Goal: Transaction & Acquisition: Subscribe to service/newsletter

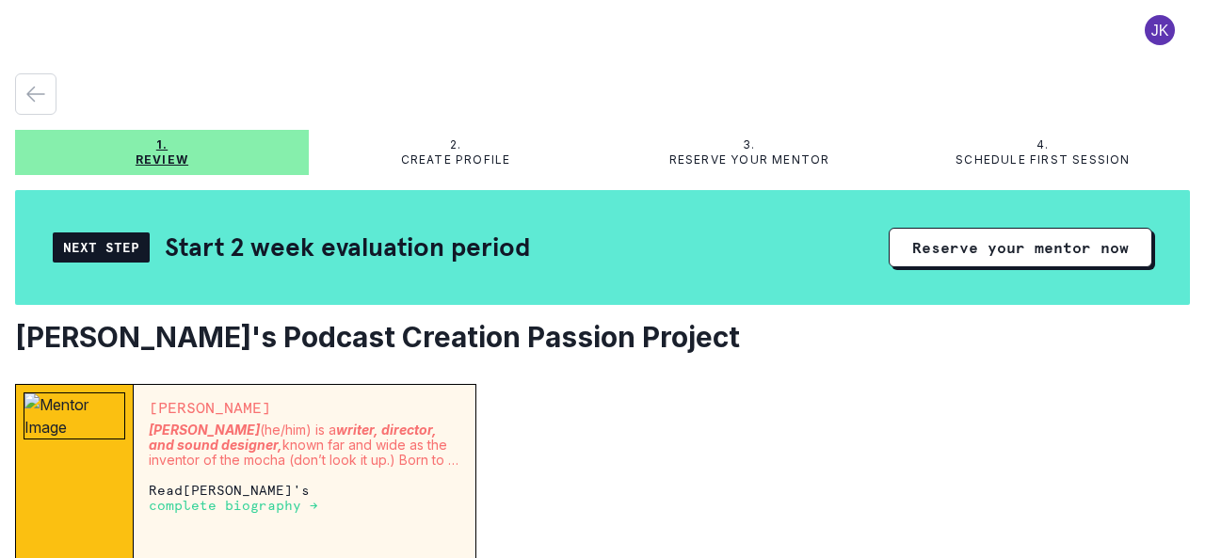
scroll to position [94, 0]
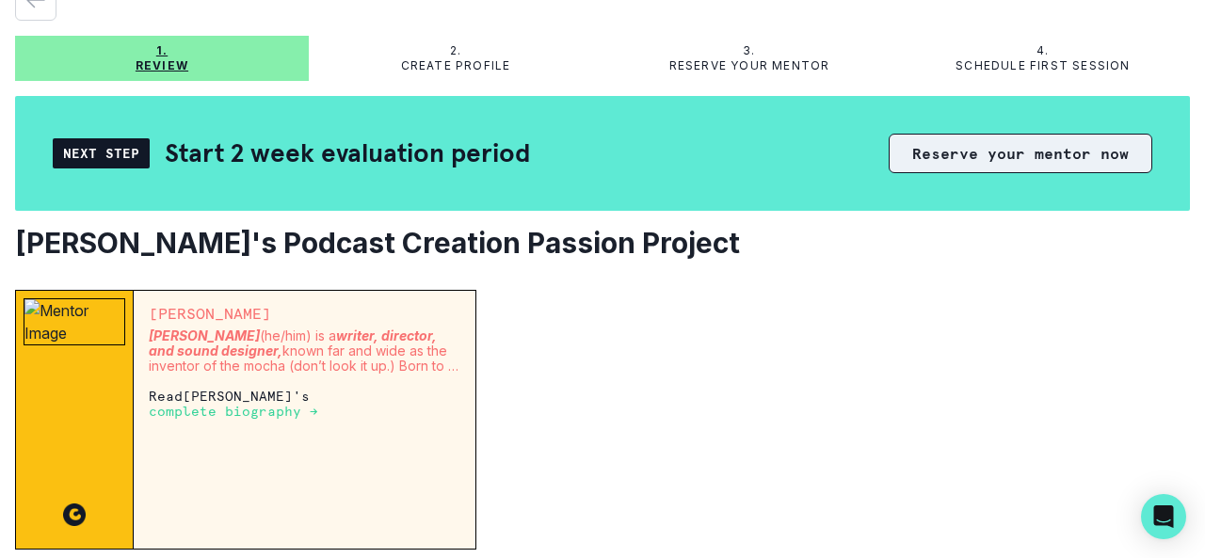
click at [941, 165] on button "Reserve your mentor now" at bounding box center [1021, 154] width 264 height 40
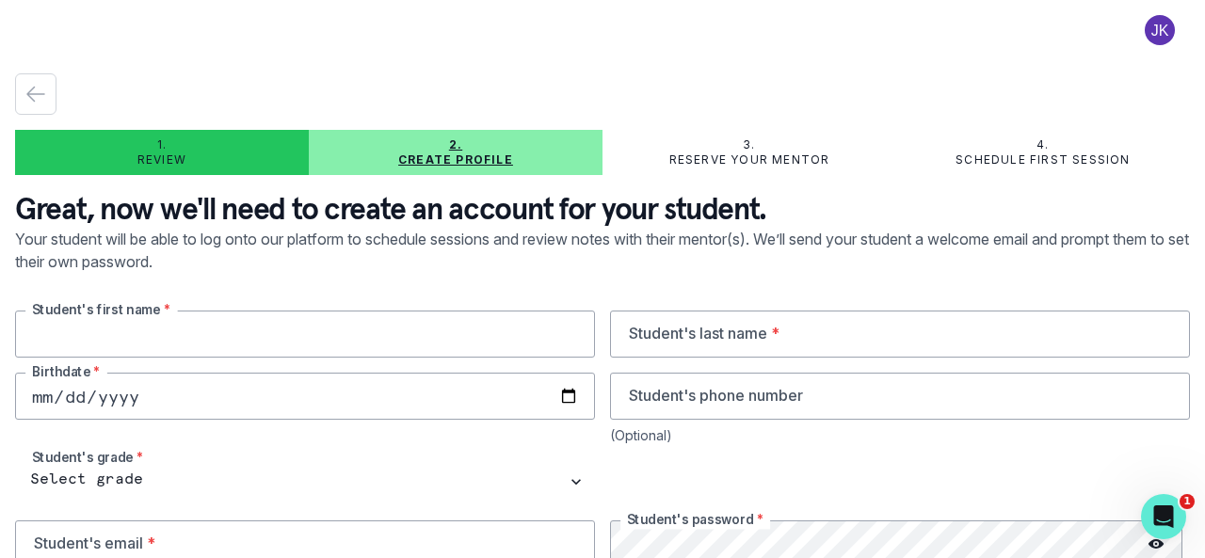
click at [196, 347] on input "text" at bounding box center [305, 334] width 580 height 47
type input "[PERSON_NAME]"
type input "Tamen"
type input "[DATE]"
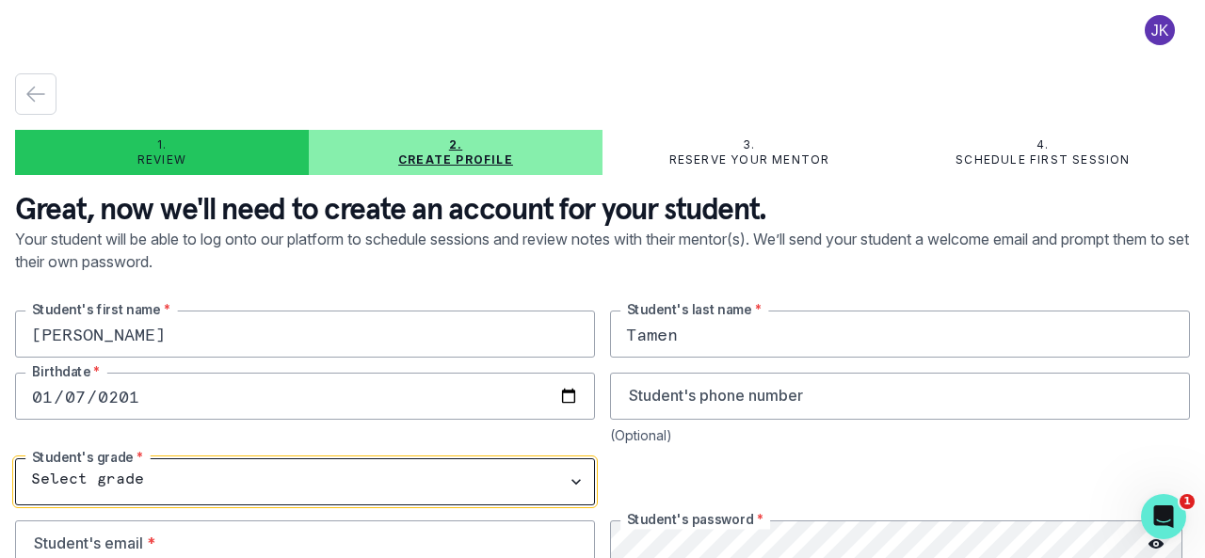
click at [117, 484] on select "Select grade 1st Grade 2nd Grade 3rd Grade 4th Grade 5th Grade 6th Grade 7th Gr…" at bounding box center [305, 482] width 580 height 47
select select "3rd Grade"
click at [15, 459] on select "Select grade 1st Grade 2nd Grade 3rd Grade 4th Grade 5th Grade 6th Grade 7th Gr…" at bounding box center [305, 482] width 580 height 47
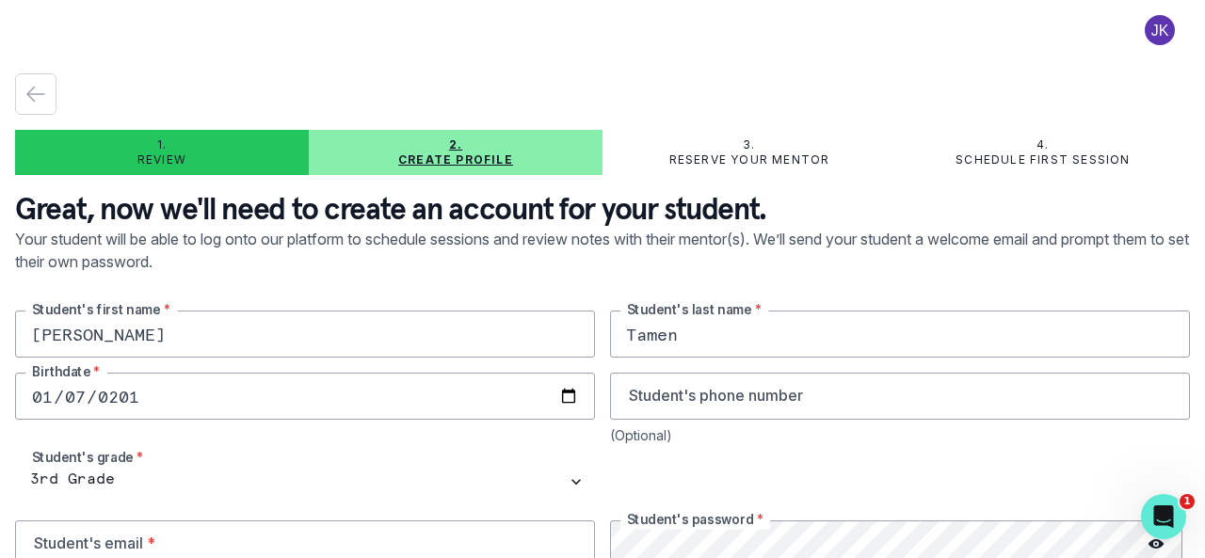
click at [725, 485] on div at bounding box center [900, 482] width 580 height 47
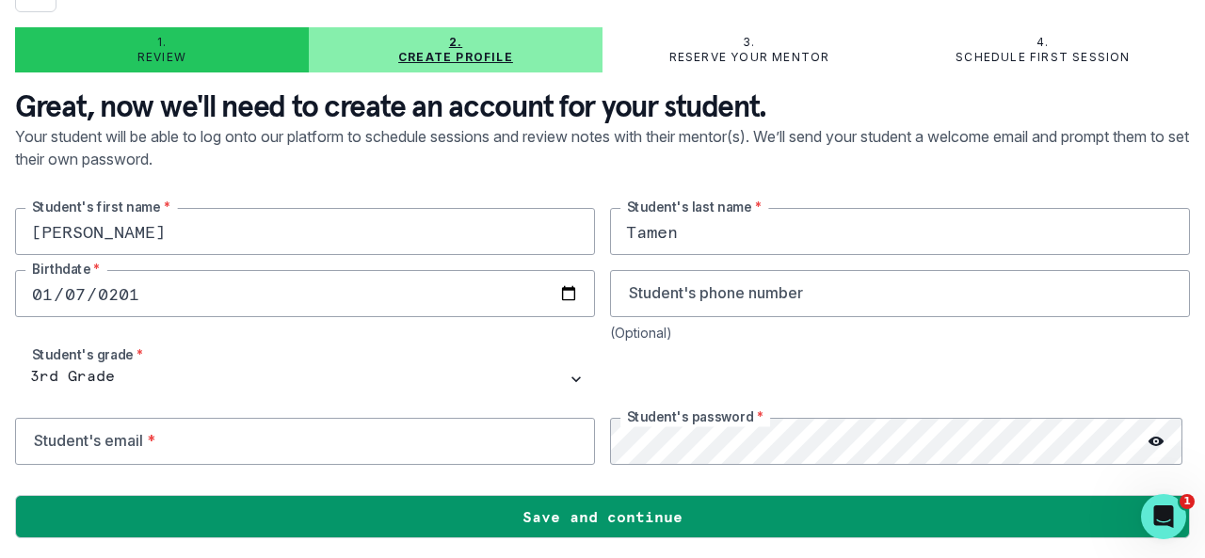
scroll to position [104, 0]
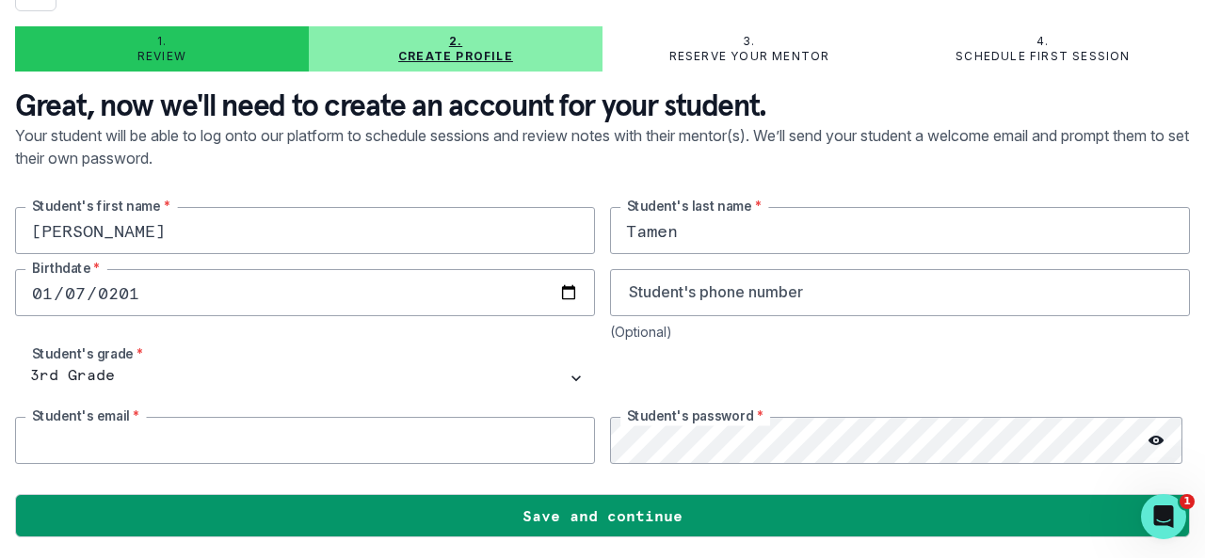
click at [35, 443] on input "email" at bounding box center [305, 440] width 580 height 47
type input "[EMAIL_ADDRESS][DOMAIN_NAME]"
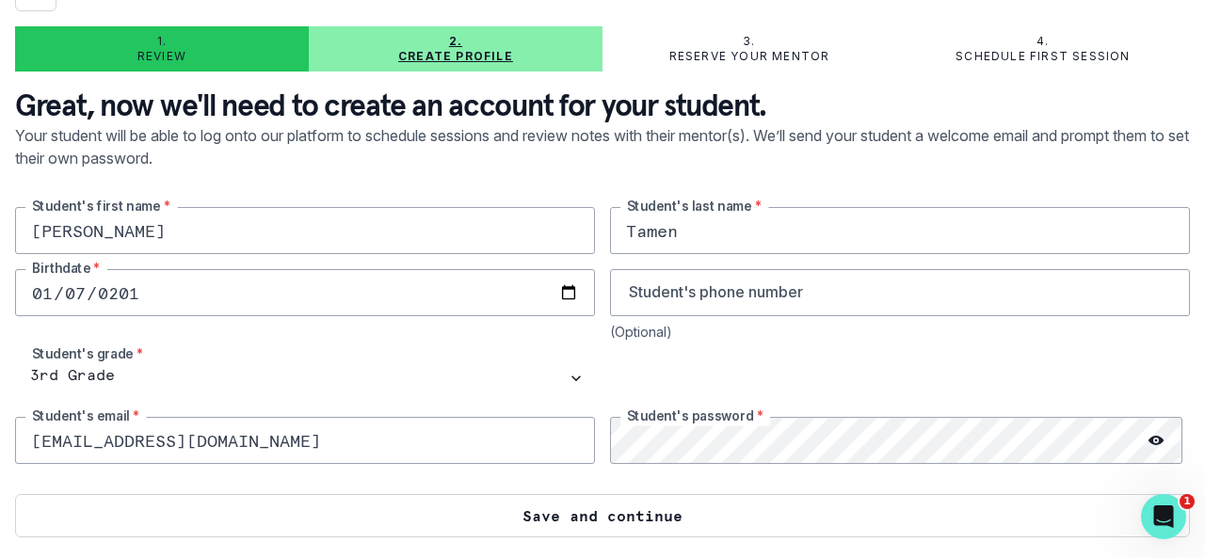
click at [659, 513] on button "Save and continue" at bounding box center [602, 515] width 1175 height 43
click at [603, 524] on button "Save and continue" at bounding box center [602, 515] width 1175 height 43
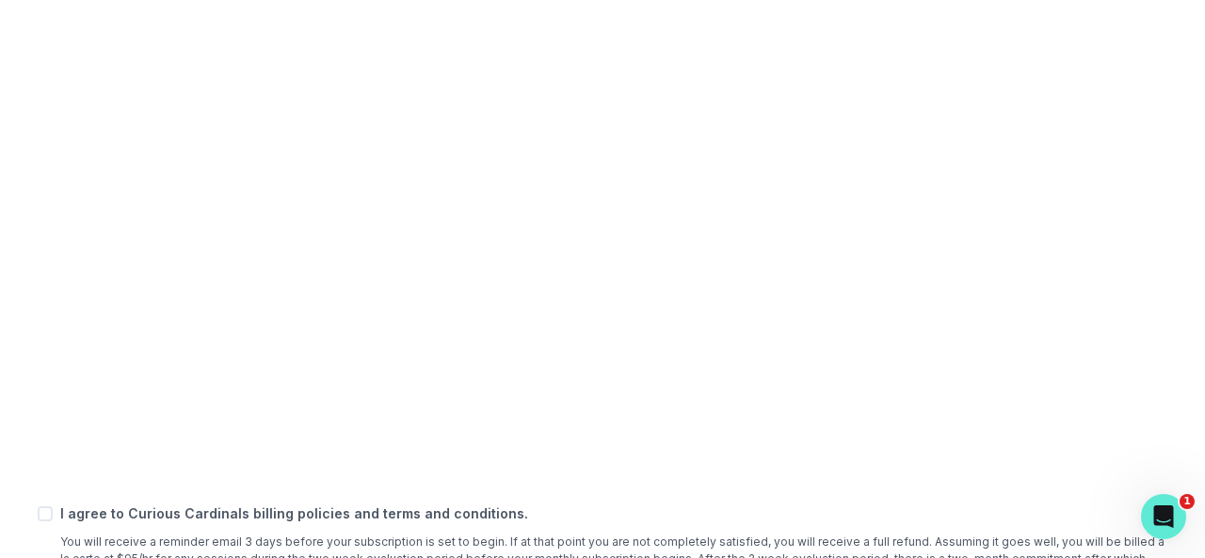
scroll to position [776, 0]
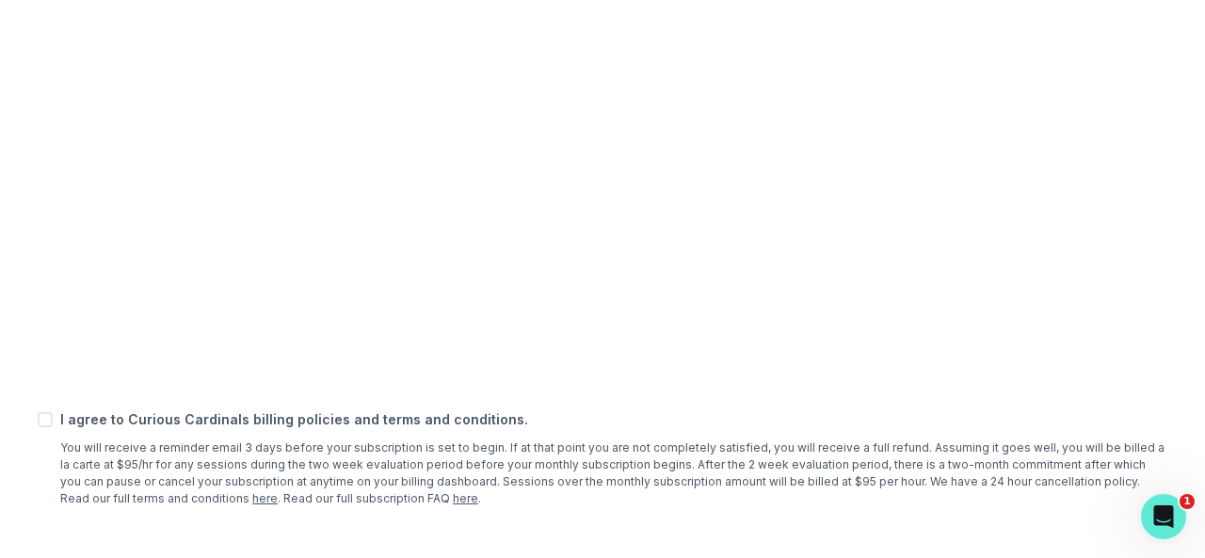
click at [42, 414] on span at bounding box center [45, 419] width 15 height 15
click at [38, 419] on input "checkbox" at bounding box center [37, 419] width 1 height 1
checkbox input "true"
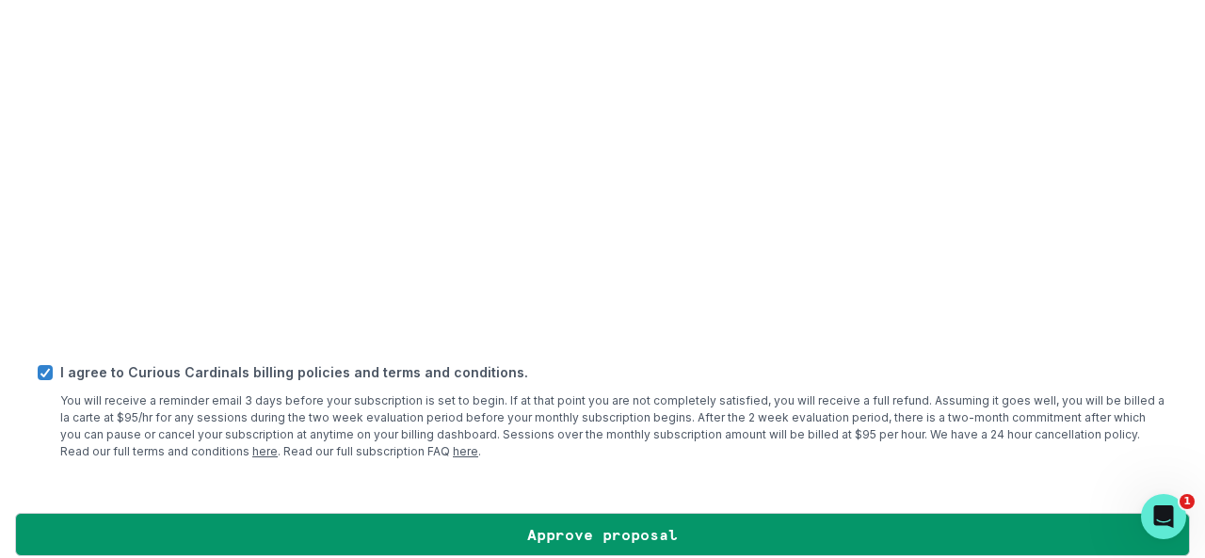
scroll to position [843, 0]
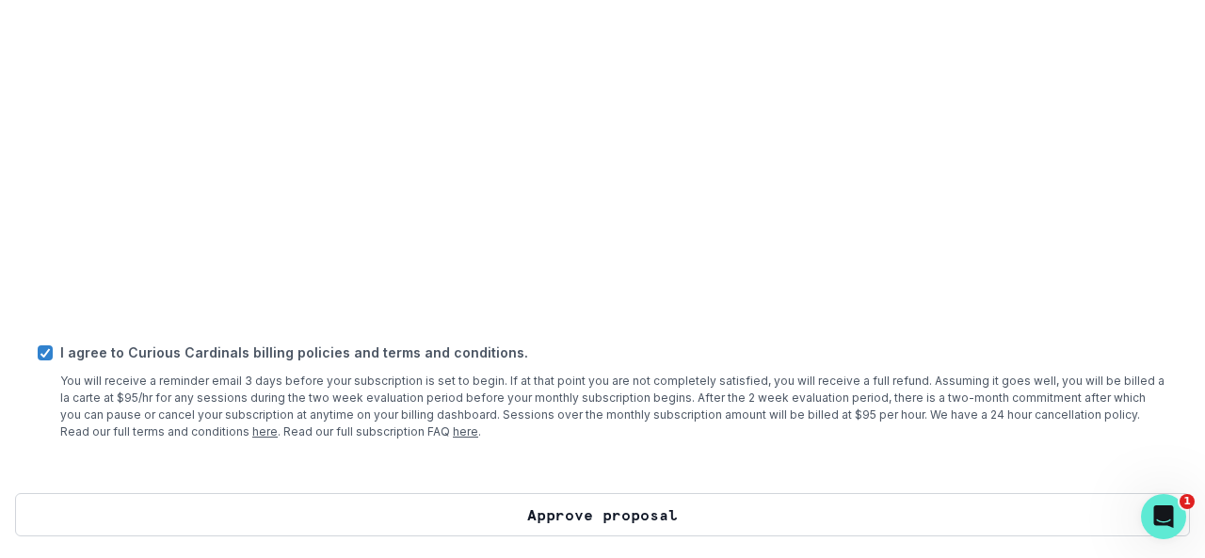
click at [628, 515] on button "Approve proposal" at bounding box center [602, 514] width 1175 height 43
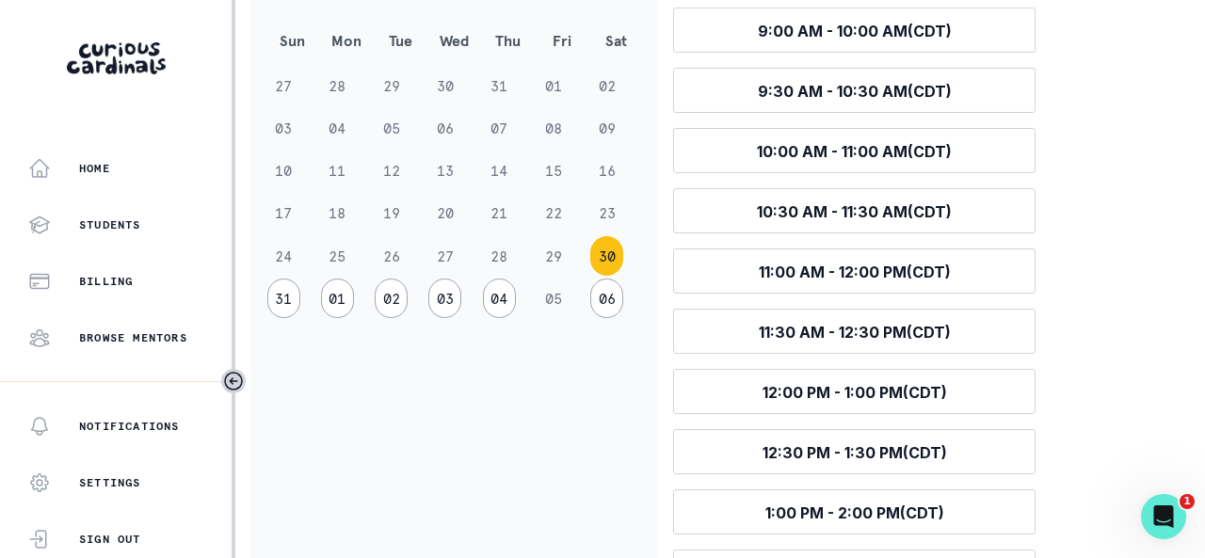
scroll to position [377, 0]
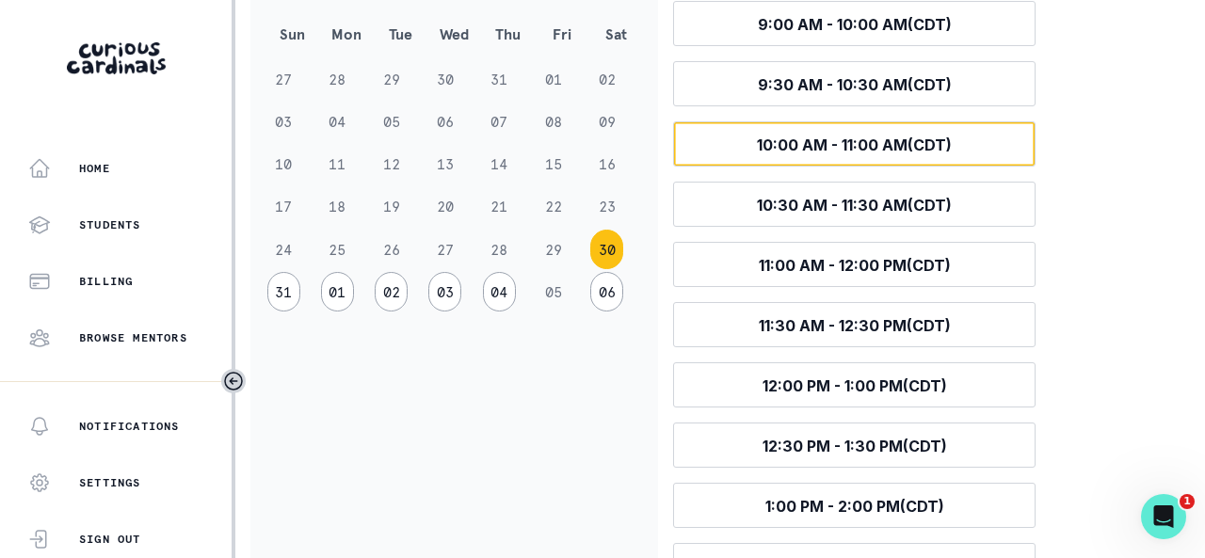
click at [802, 137] on span "10:00 AM - 11:00 AM (CDT)" at bounding box center [854, 145] width 195 height 19
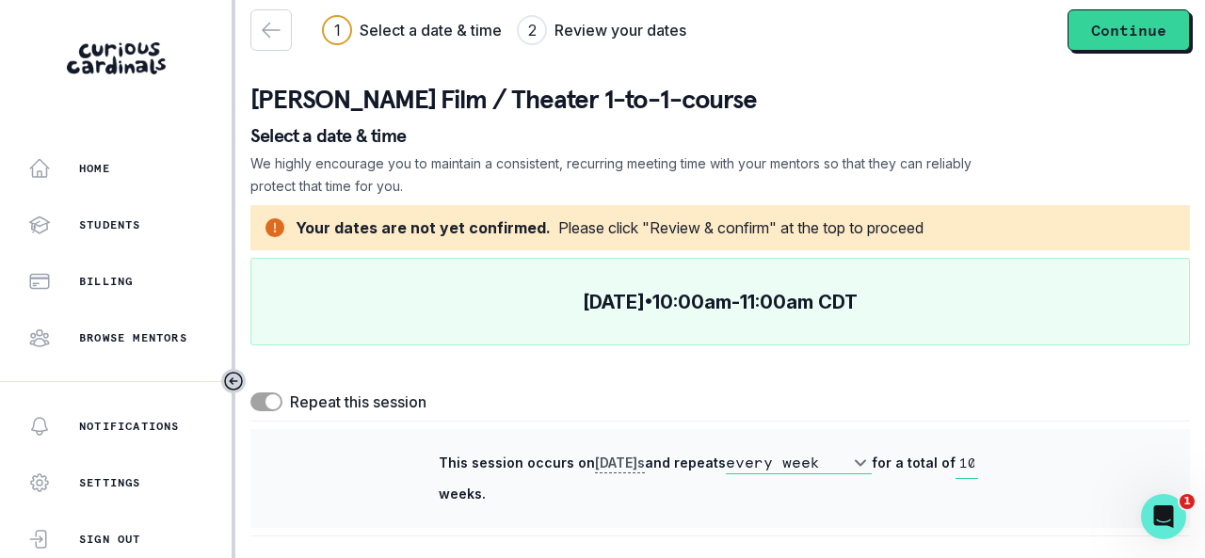
click at [961, 462] on input "10" at bounding box center [967, 463] width 23 height 31
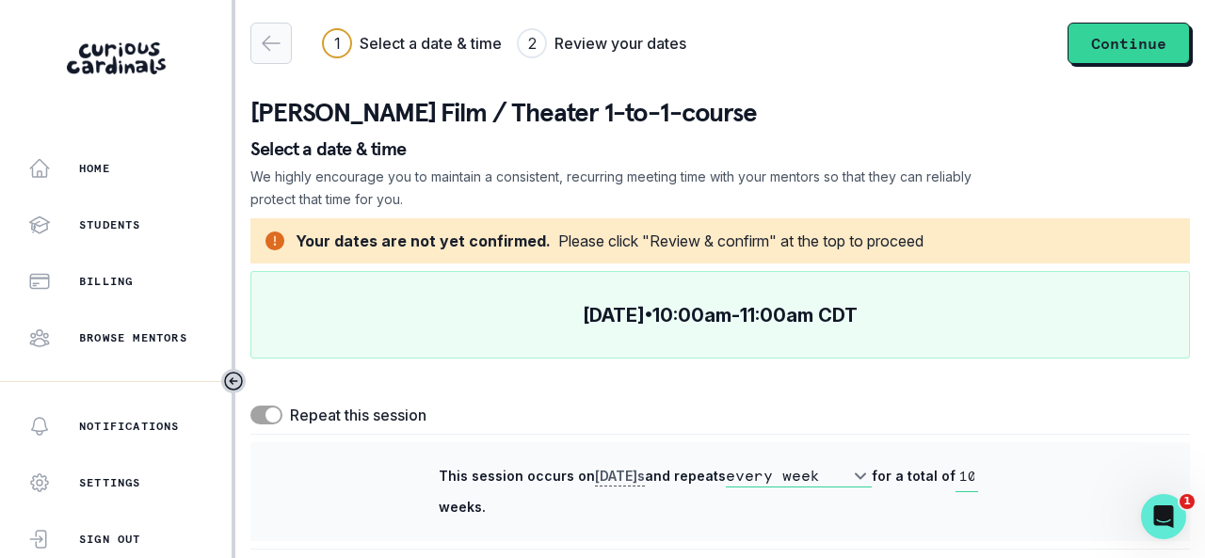
click at [267, 38] on icon "button" at bounding box center [271, 44] width 17 height 14
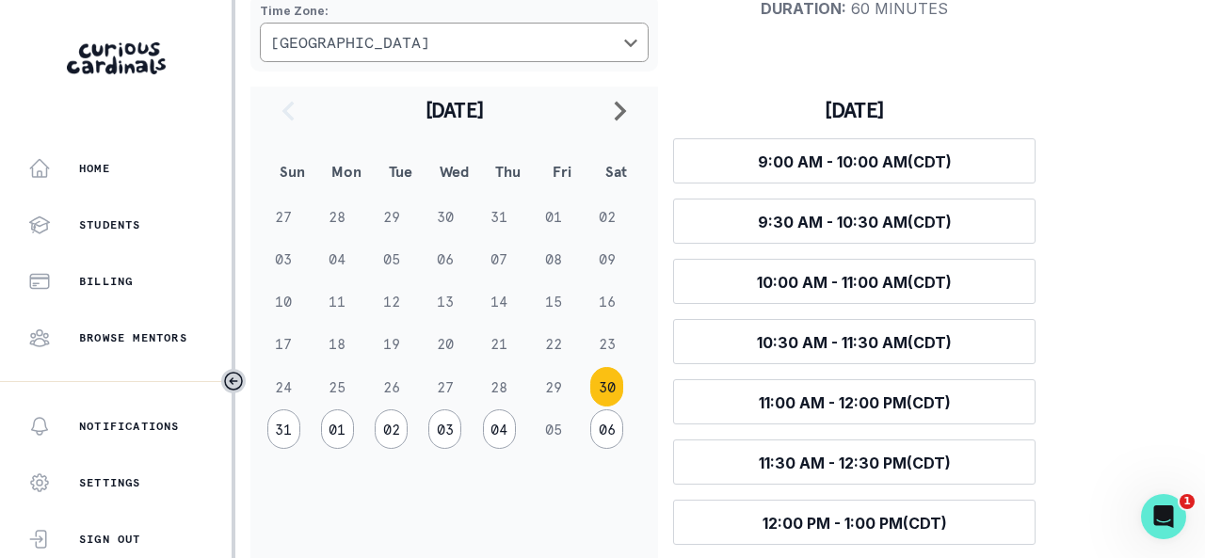
scroll to position [282, 0]
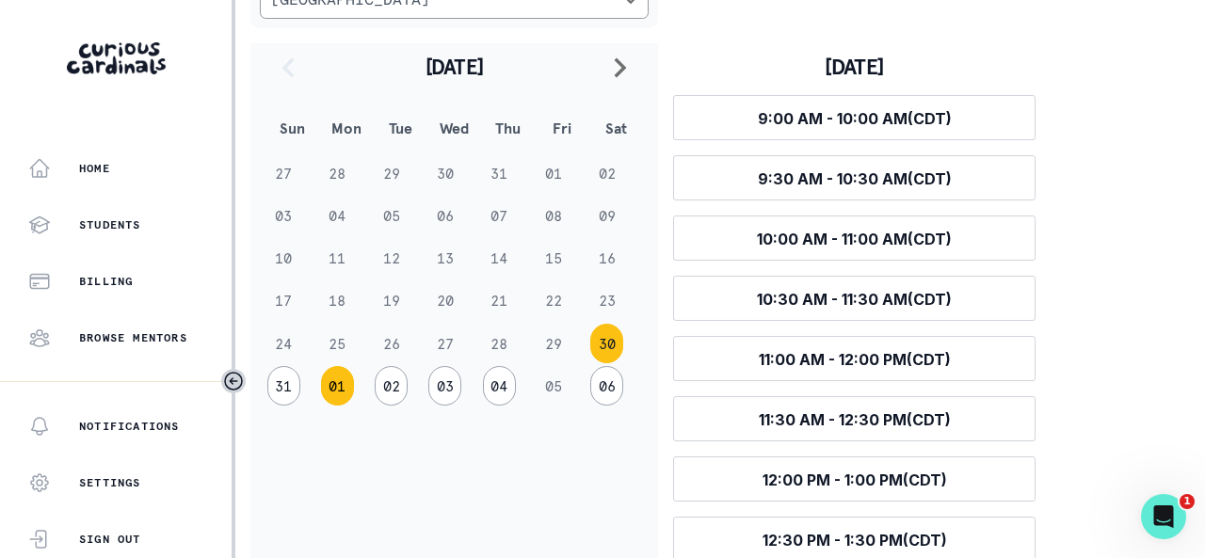
click at [339, 391] on button "01" at bounding box center [337, 386] width 33 height 40
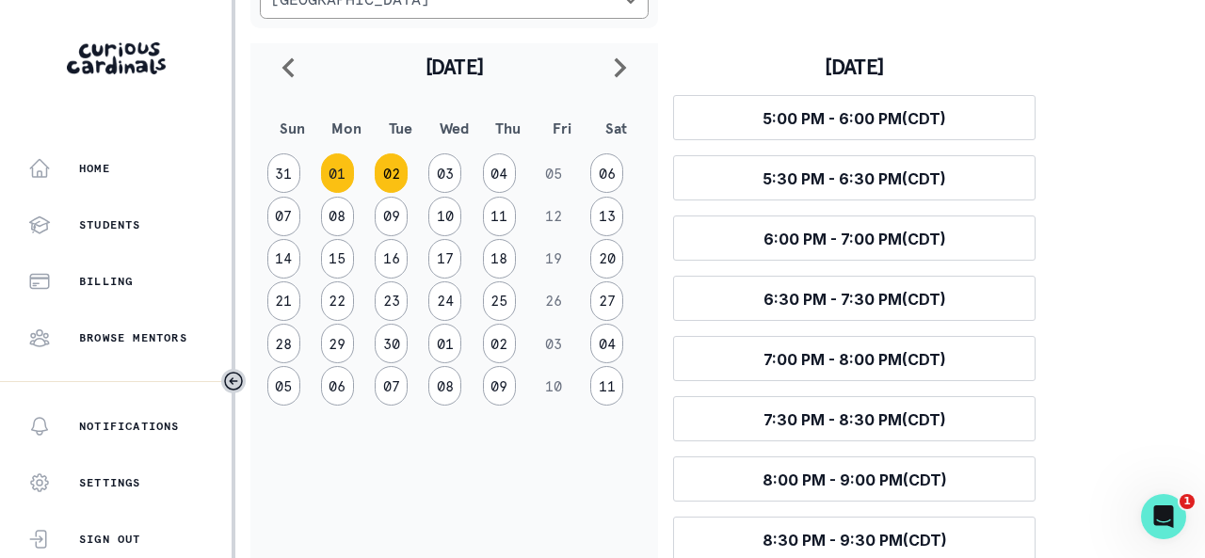
click at [392, 169] on button "02" at bounding box center [391, 173] width 33 height 40
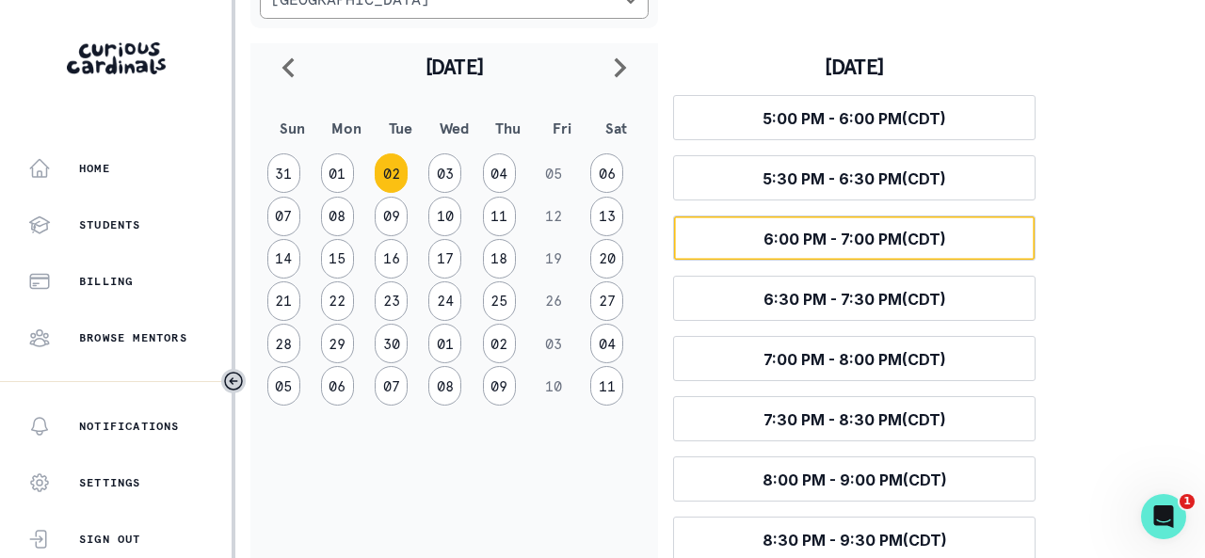
click at [920, 240] on span "6:00 PM - 7:00 PM (CDT)" at bounding box center [855, 239] width 183 height 19
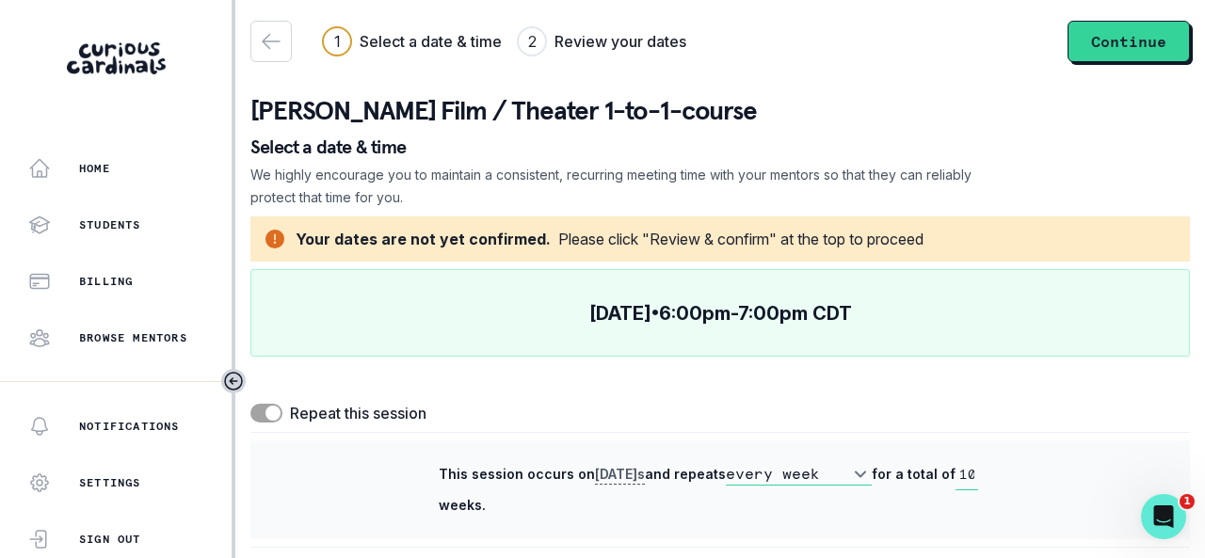
scroll to position [0, 0]
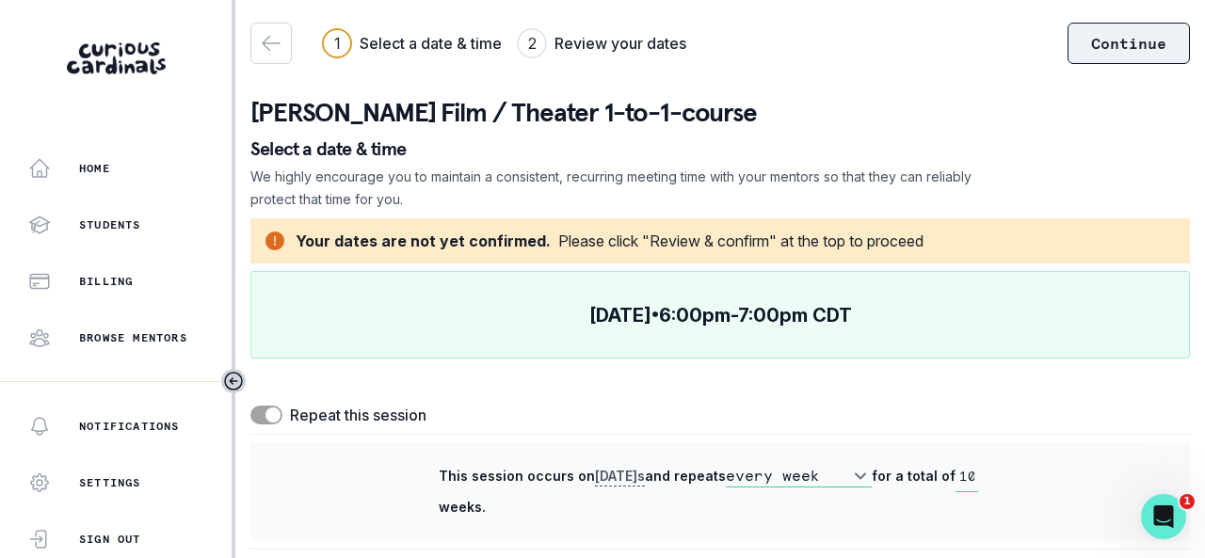
click at [1075, 52] on button "Continue" at bounding box center [1129, 43] width 122 height 41
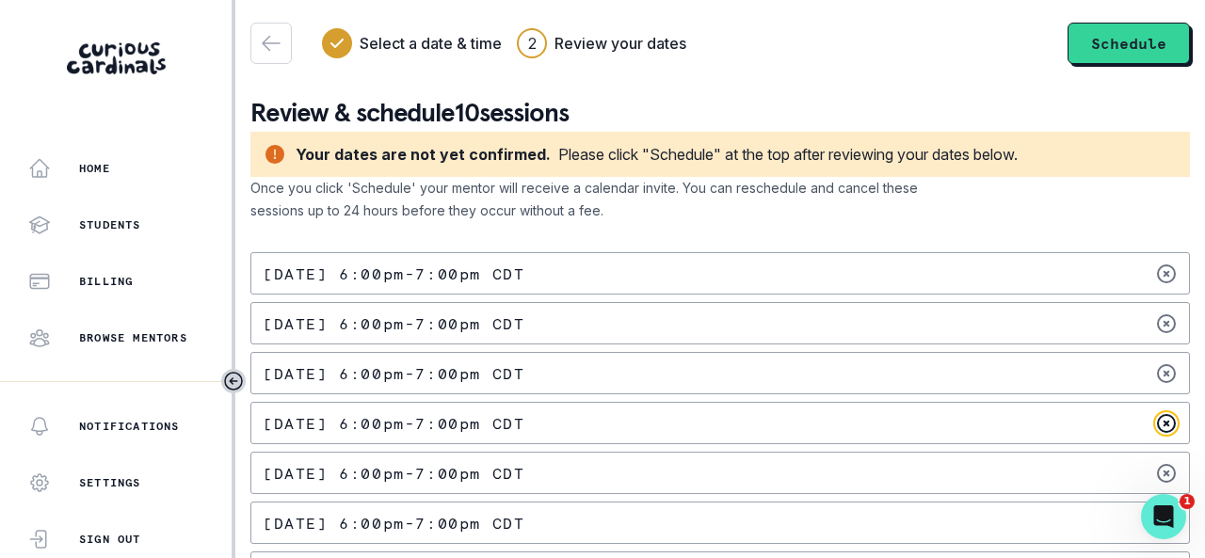
click at [1158, 424] on icon at bounding box center [1166, 423] width 17 height 17
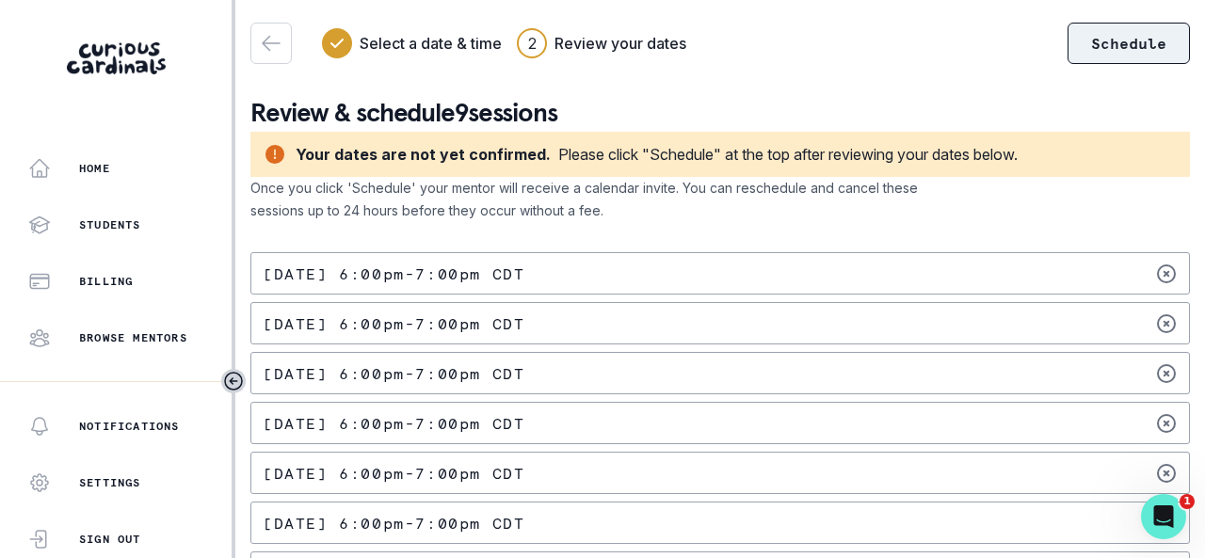
click at [1121, 47] on button "Schedule" at bounding box center [1129, 43] width 122 height 41
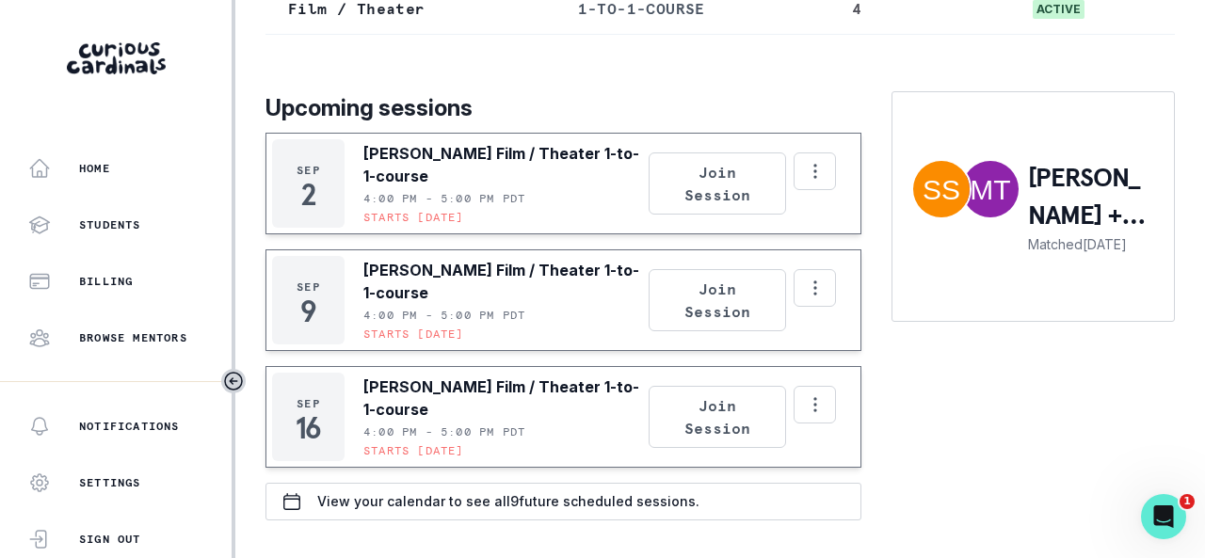
scroll to position [314, 0]
click at [1169, 520] on icon "Open Intercom Messenger" at bounding box center [1161, 514] width 31 height 31
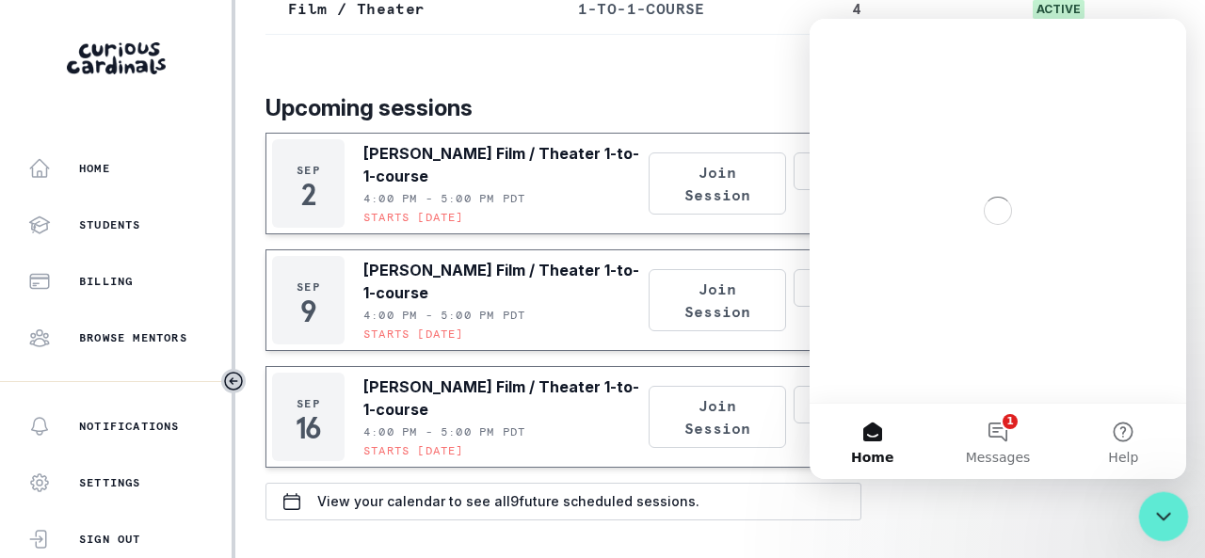
scroll to position [0, 0]
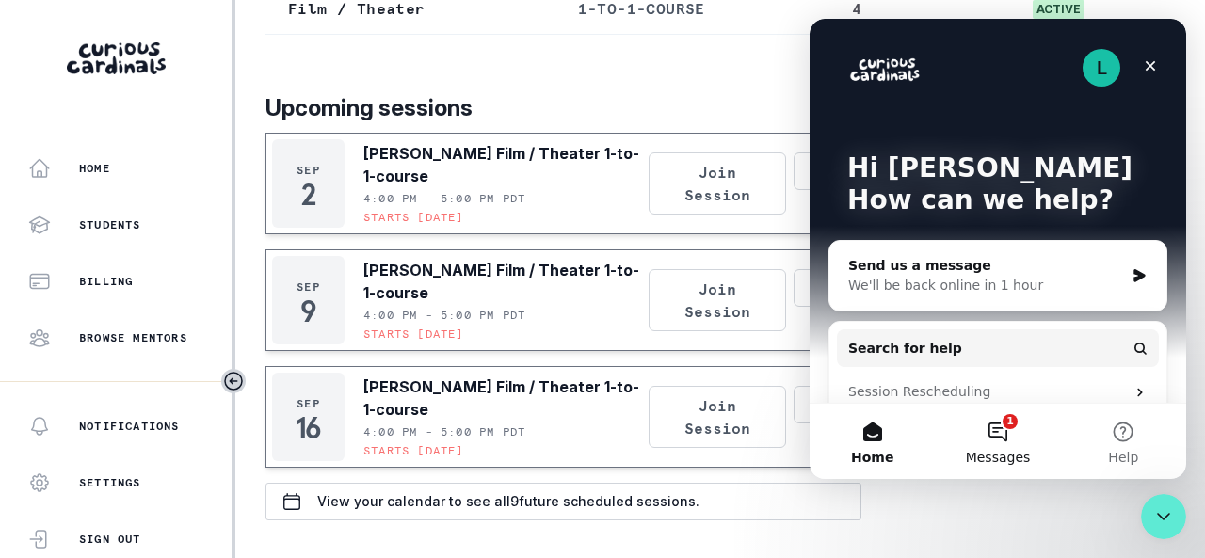
click at [1012, 437] on button "1 Messages" at bounding box center [997, 441] width 125 height 75
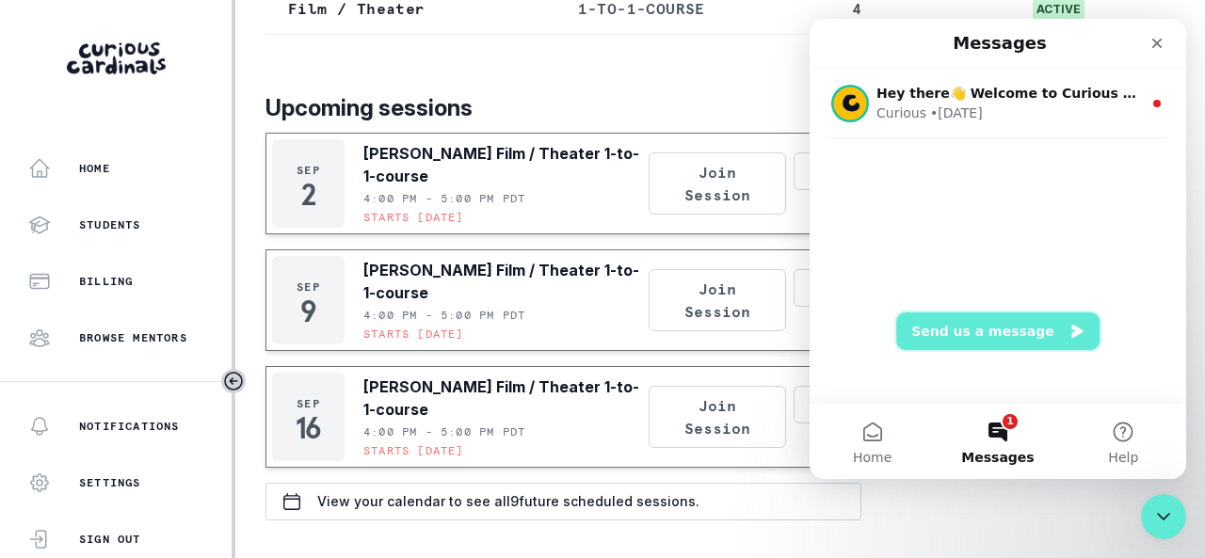
click at [1000, 335] on button "Send us a message" at bounding box center [997, 332] width 203 height 38
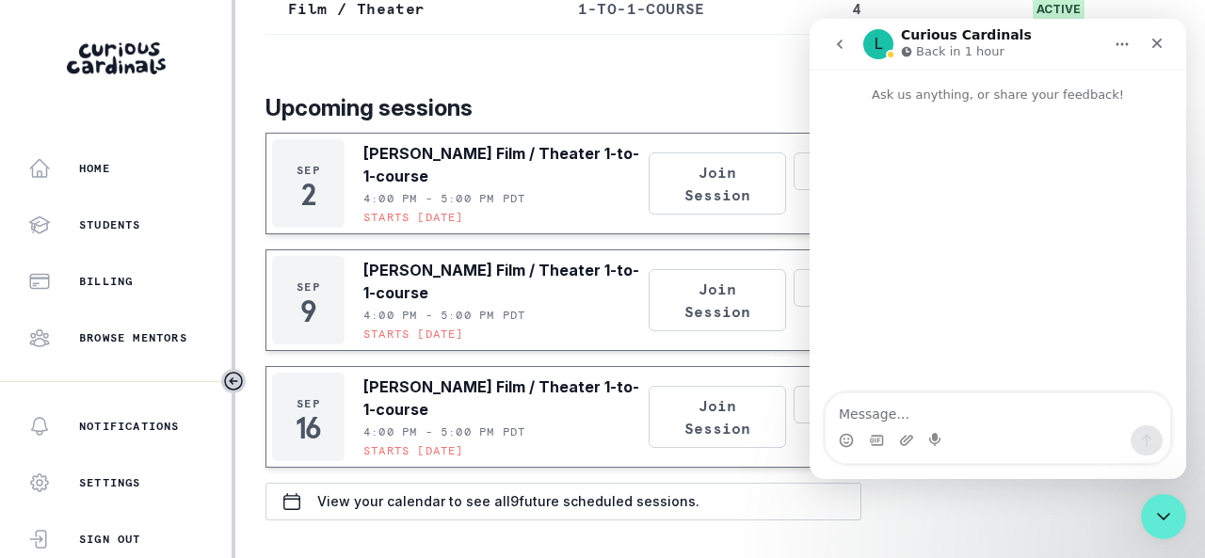
click at [988, 419] on textarea "Message…" at bounding box center [998, 410] width 345 height 32
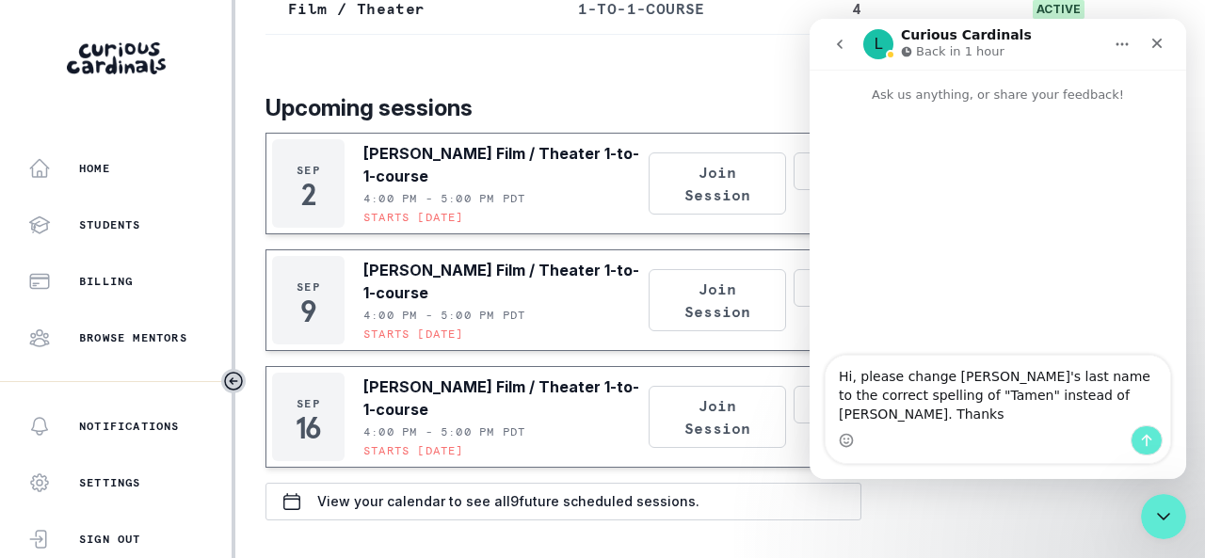
type textarea "Hi, please change [PERSON_NAME]'s last name to the correct spelling of "Tamen" …"
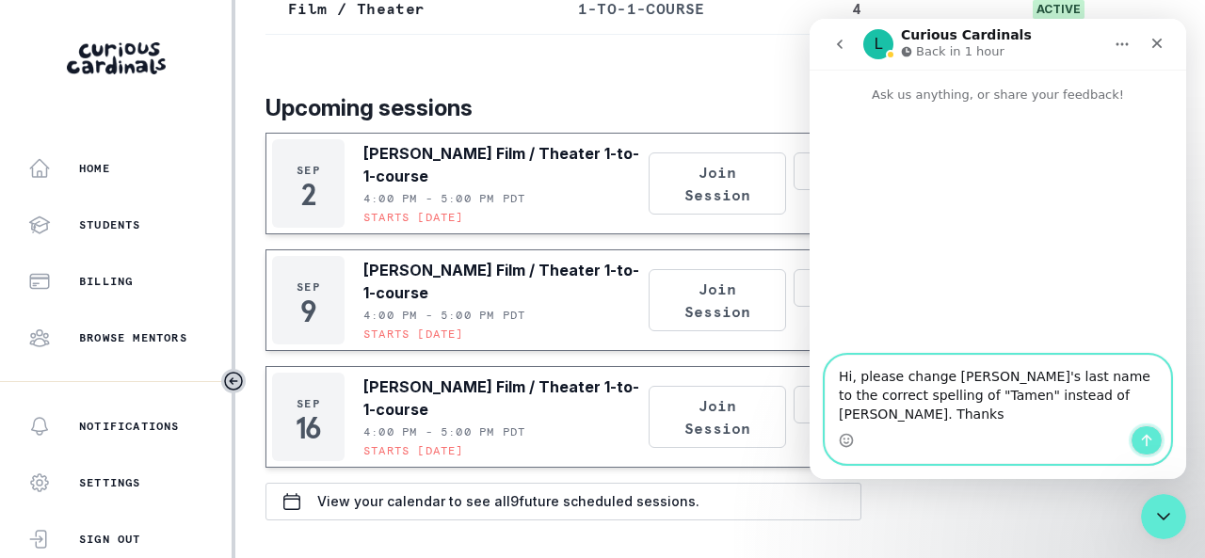
click at [1139, 432] on button "Send a message…" at bounding box center [1147, 441] width 32 height 30
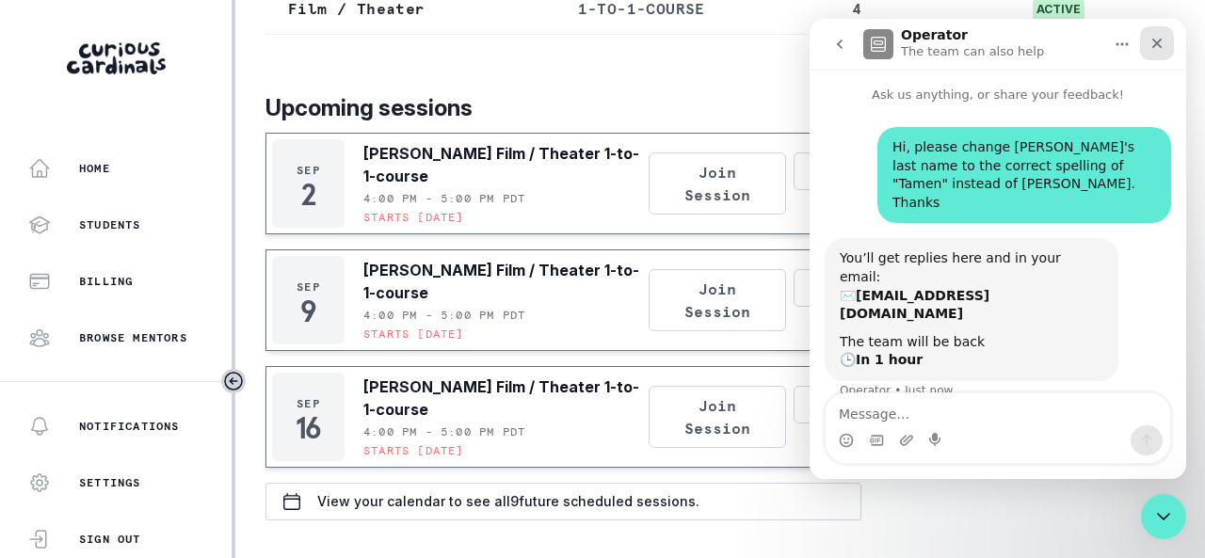
click at [1162, 42] on icon "Close" at bounding box center [1157, 43] width 15 height 15
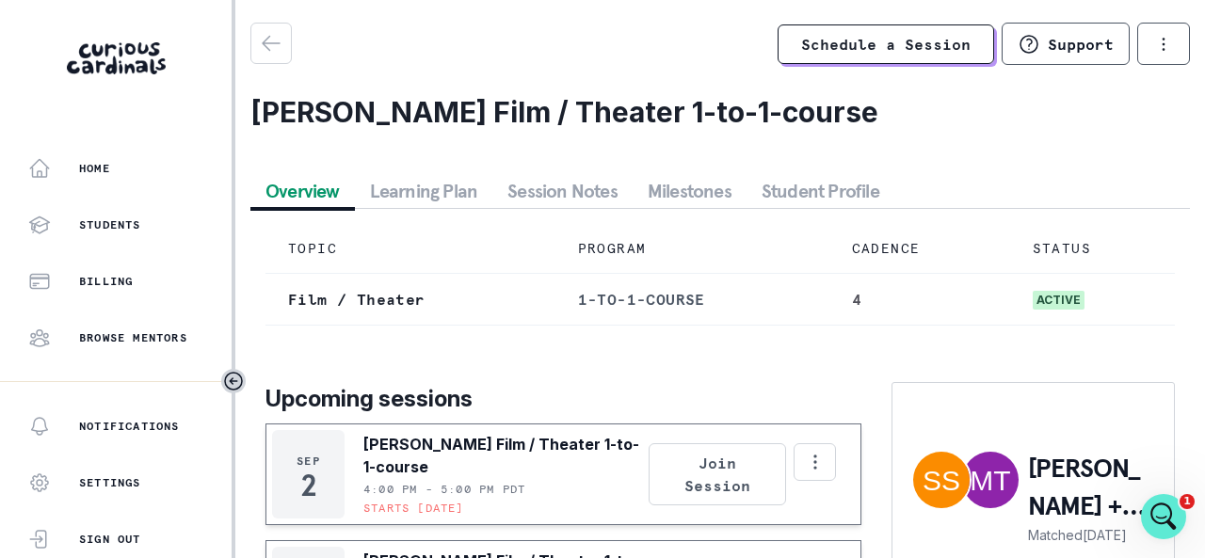
scroll to position [94, 0]
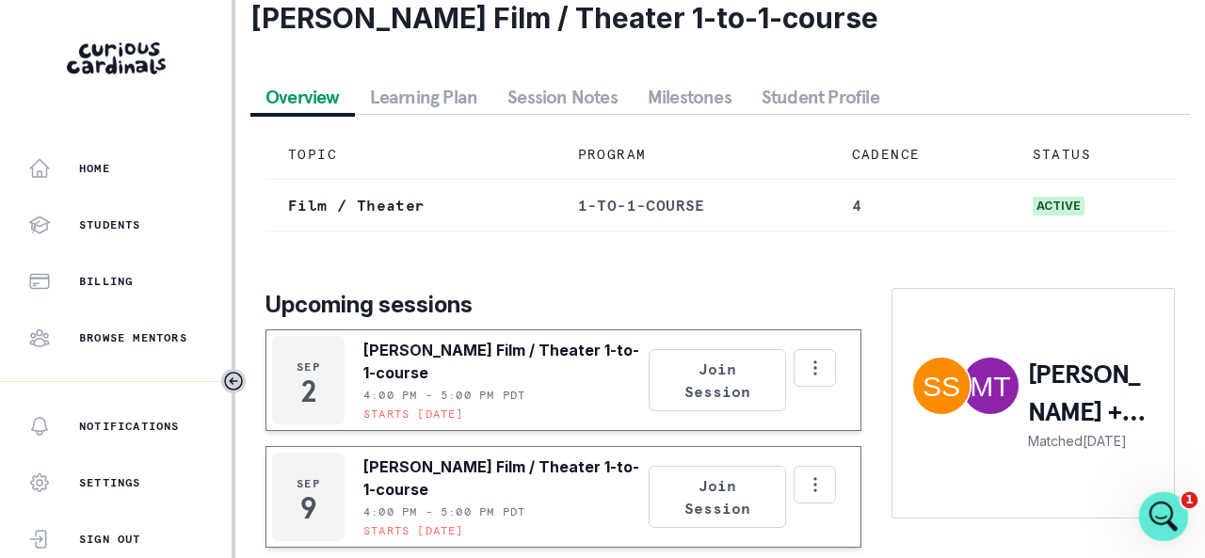
click at [1170, 503] on div "Open Intercom Messenger" at bounding box center [1161, 514] width 62 height 62
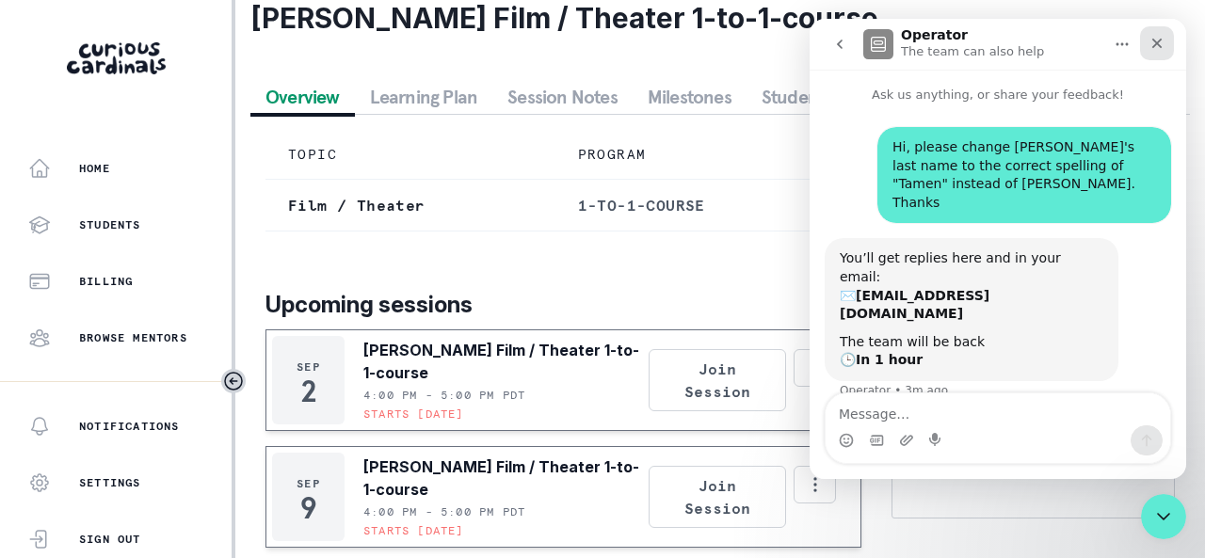
click at [1167, 44] on div "Close" at bounding box center [1157, 43] width 34 height 34
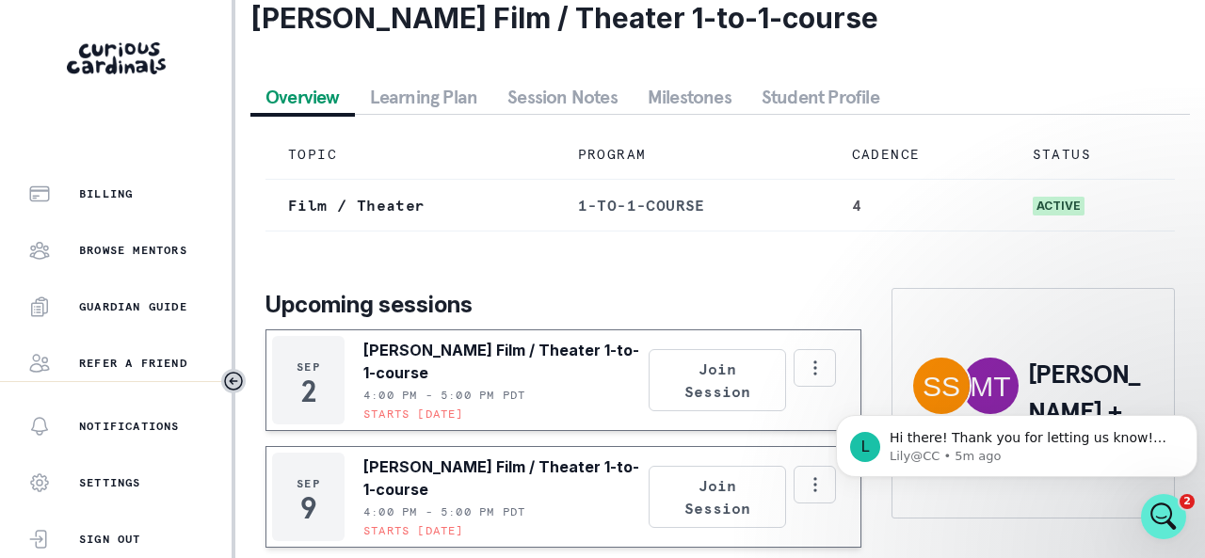
scroll to position [144, 0]
click at [960, 454] on p "Lily@CC • 5m ago" at bounding box center [1032, 456] width 284 height 17
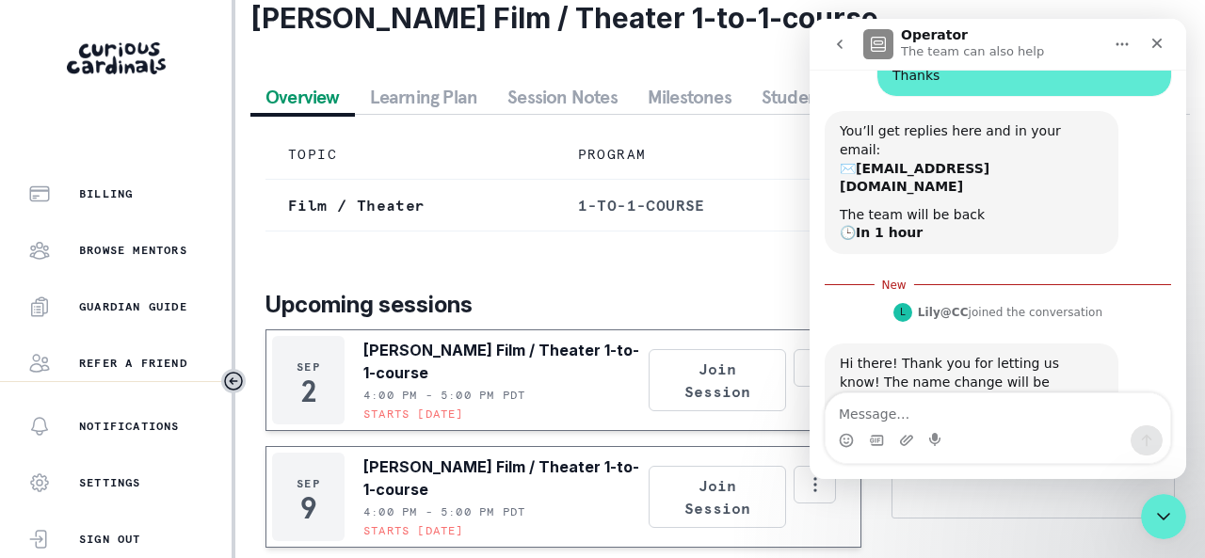
scroll to position [175, 0]
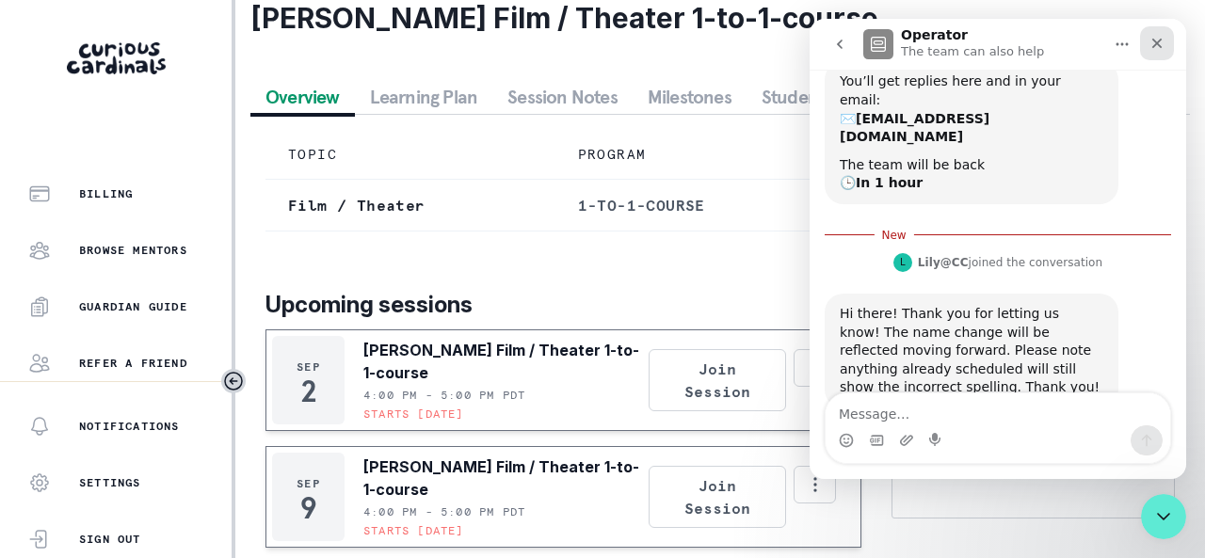
click at [1157, 41] on icon "Close" at bounding box center [1157, 43] width 15 height 15
